Goal: Register for event/course

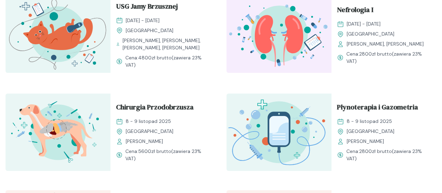
scroll to position [397, 0]
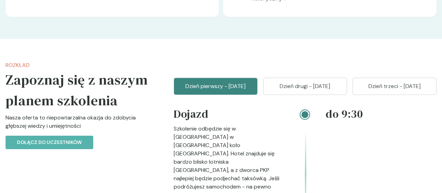
scroll to position [718, 0]
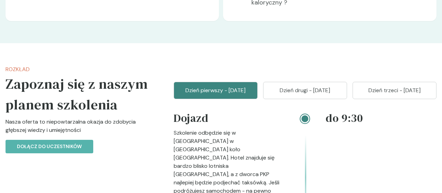
click at [309, 87] on p "Dzień drugi - [DATE]" at bounding box center [305, 90] width 67 height 8
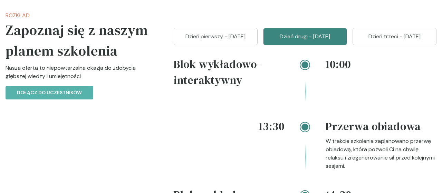
scroll to position [790, 0]
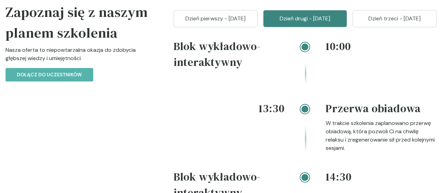
click at [220, 121] on div "13:30" at bounding box center [229, 127] width 111 height 52
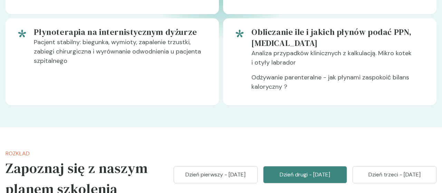
scroll to position [629, 0]
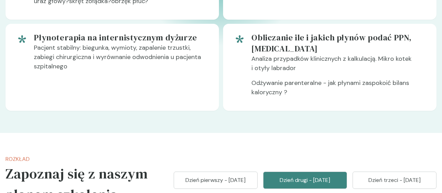
click at [384, 172] on button "Dzień trzeci - [DATE]" at bounding box center [395, 180] width 84 height 17
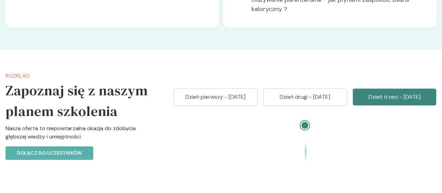
scroll to position [700, 0]
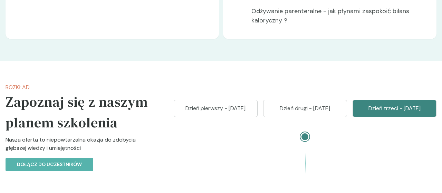
click at [306, 134] on div at bounding box center [305, 136] width 7 height 7
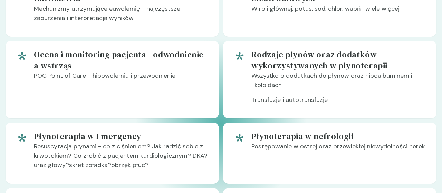
scroll to position [457, 0]
